Goal: Task Accomplishment & Management: Use online tool/utility

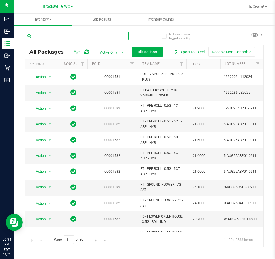
click at [89, 34] on input "text" at bounding box center [77, 36] width 104 height 8
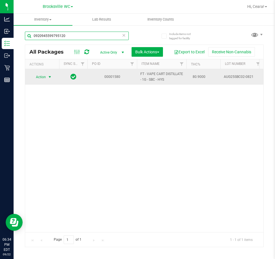
type input "0920945599795120"
click at [55, 82] on td "Action Action Edit attributes Global inventory Locate package Package audit log…" at bounding box center [42, 77] width 34 height 16
click at [45, 77] on span "Action" at bounding box center [38, 77] width 15 height 8
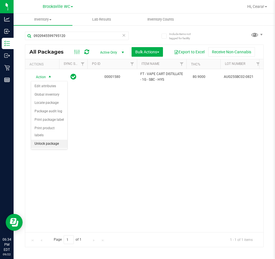
click at [49, 140] on li "Unlock package" at bounding box center [49, 144] width 36 height 8
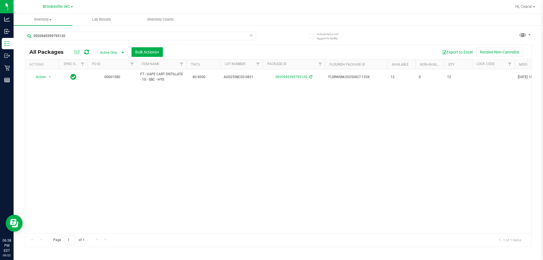
click at [274, 3] on div "Hi, Ceara!" at bounding box center [525, 7] width 24 height 10
click at [274, 9] on span "Hi, Ceara!" at bounding box center [523, 6] width 17 height 5
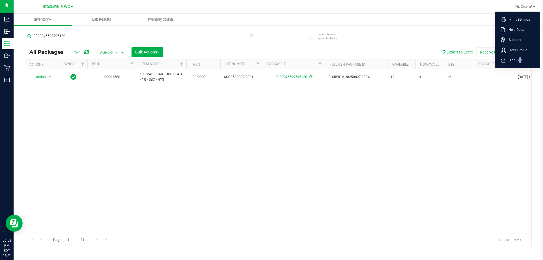
click at [274, 57] on li "Sign Out" at bounding box center [517, 60] width 42 height 10
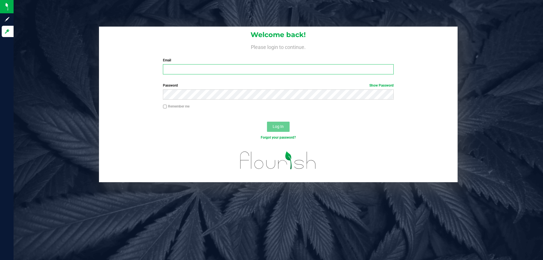
drag, startPoint x: 292, startPoint y: 68, endPoint x: 291, endPoint y: 71, distance: 3.7
click at [274, 71] on input "Email" at bounding box center [278, 69] width 230 height 10
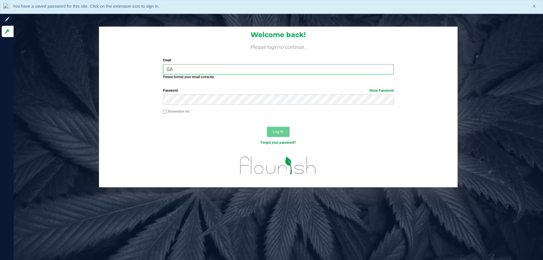
type input "G"
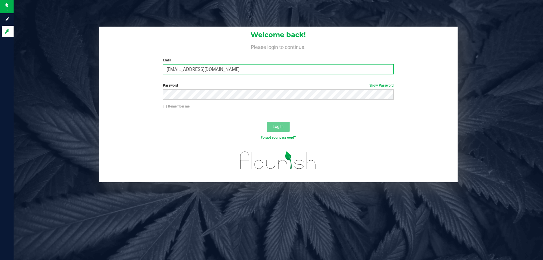
type input "[EMAIL_ADDRESS][DOMAIN_NAME]"
click at [267, 122] on button "Log In" at bounding box center [278, 127] width 23 height 10
